Goal: Task Accomplishment & Management: Use online tool/utility

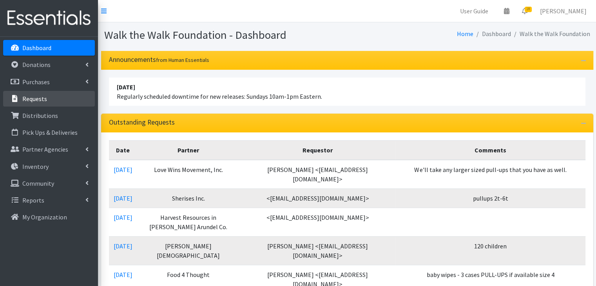
click at [71, 101] on link "Requests" at bounding box center [49, 99] width 92 height 16
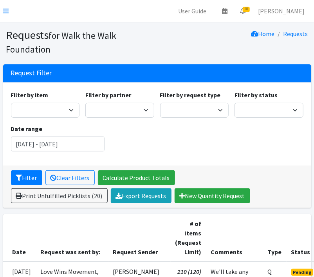
drag, startPoint x: 233, startPoint y: 48, endPoint x: 344, endPoint y: 41, distance: 111.5
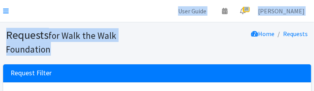
drag, startPoint x: 131, startPoint y: 44, endPoint x: 134, endPoint y: -140, distance: 183.7
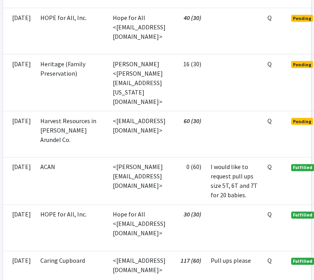
scroll to position [1045, 0]
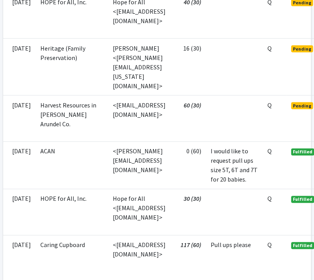
click at [248, 96] on td at bounding box center [234, 67] width 57 height 57
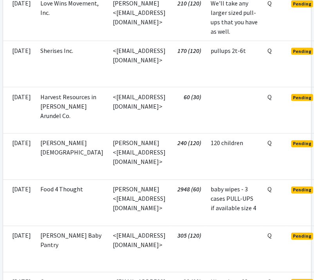
scroll to position [244, 0]
